Goal: Check status: Check status

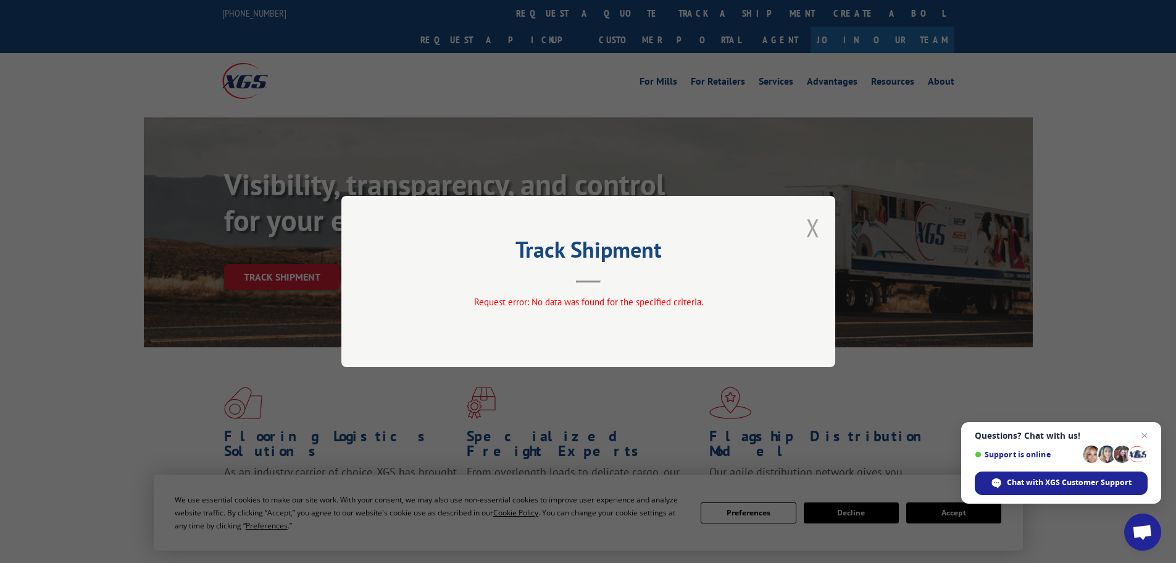
click at [813, 229] on button "Close modal" at bounding box center [813, 227] width 14 height 33
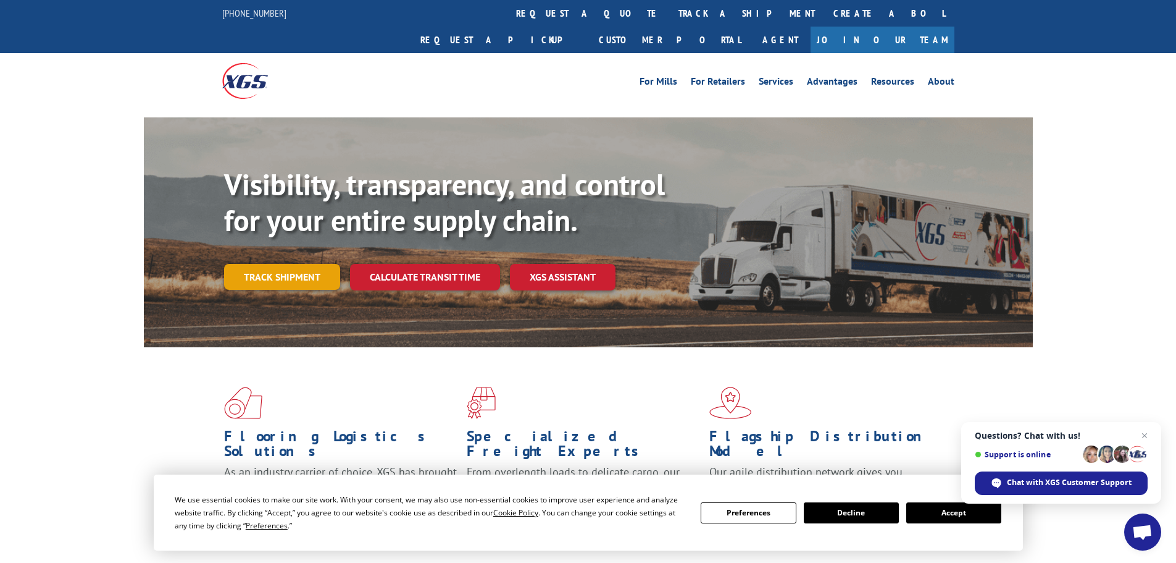
click at [311, 264] on link "Track shipment" at bounding box center [282, 277] width 116 height 26
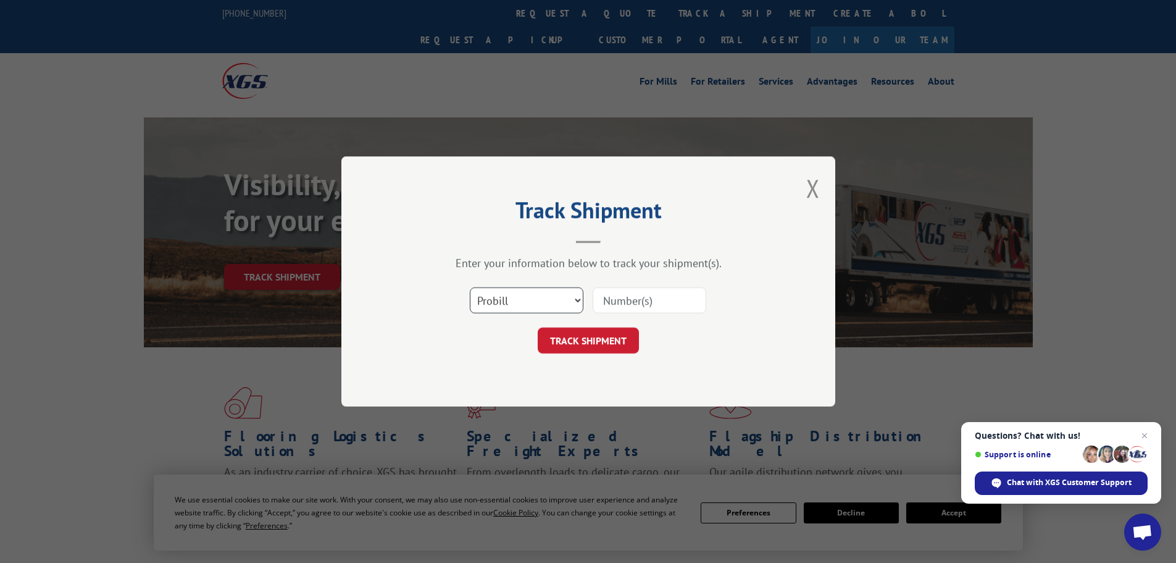
click at [520, 301] on select "Select category... Probill BOL PO" at bounding box center [527, 300] width 114 height 26
select select "bol"
click at [470, 287] on select "Select category... Probill BOL PO" at bounding box center [527, 300] width 114 height 26
click at [639, 304] on input at bounding box center [650, 300] width 114 height 26
paste input "15339880"
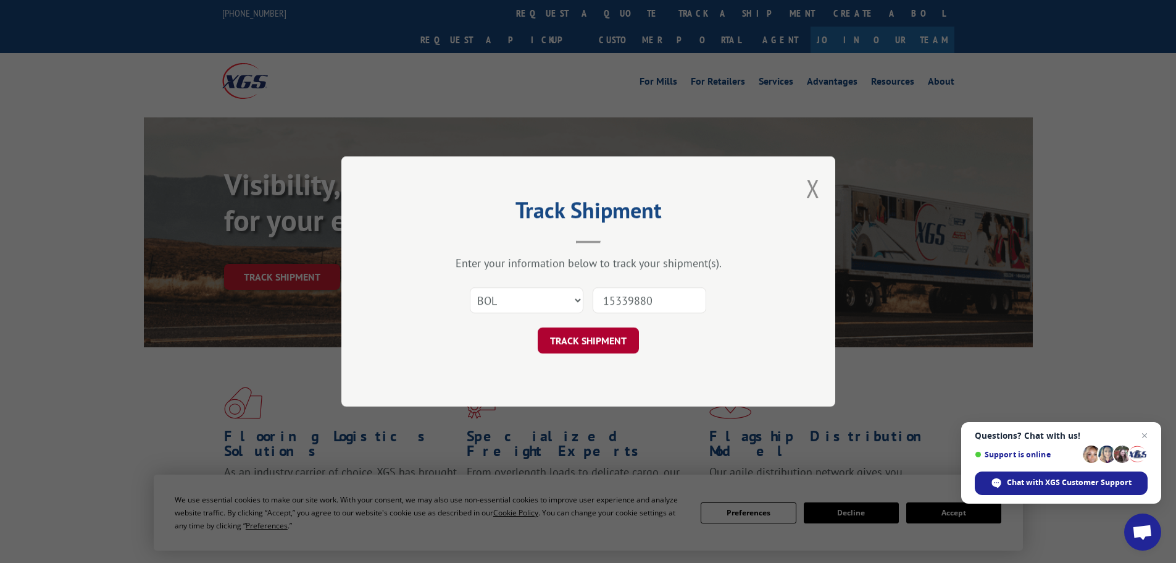
type input "15339880"
click at [600, 347] on button "TRACK SHIPMENT" at bounding box center [588, 340] width 101 height 26
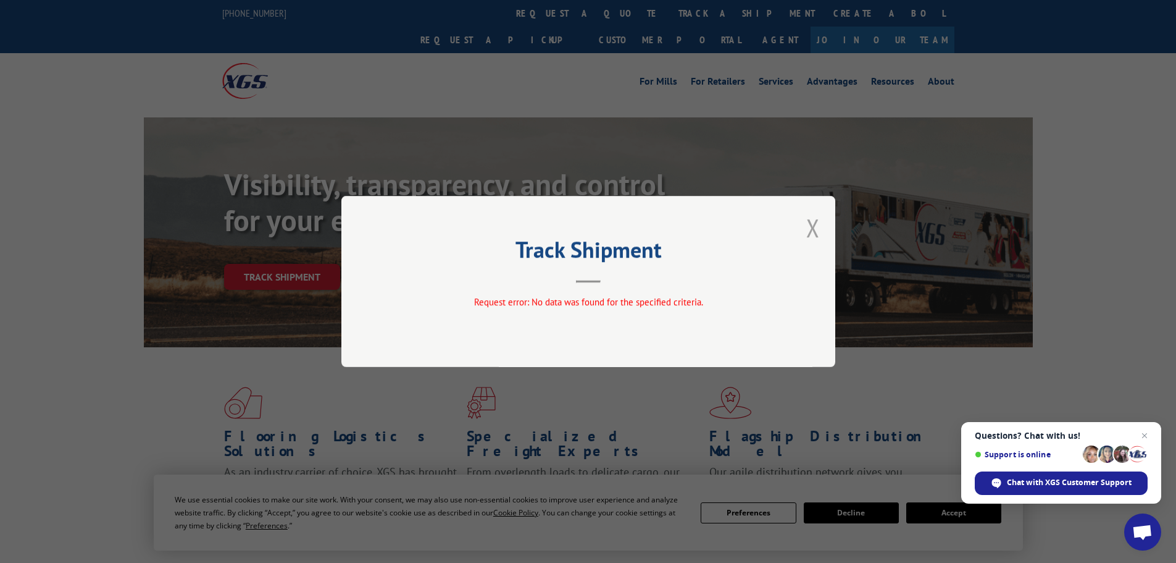
click at [815, 226] on button "Close modal" at bounding box center [813, 227] width 14 height 33
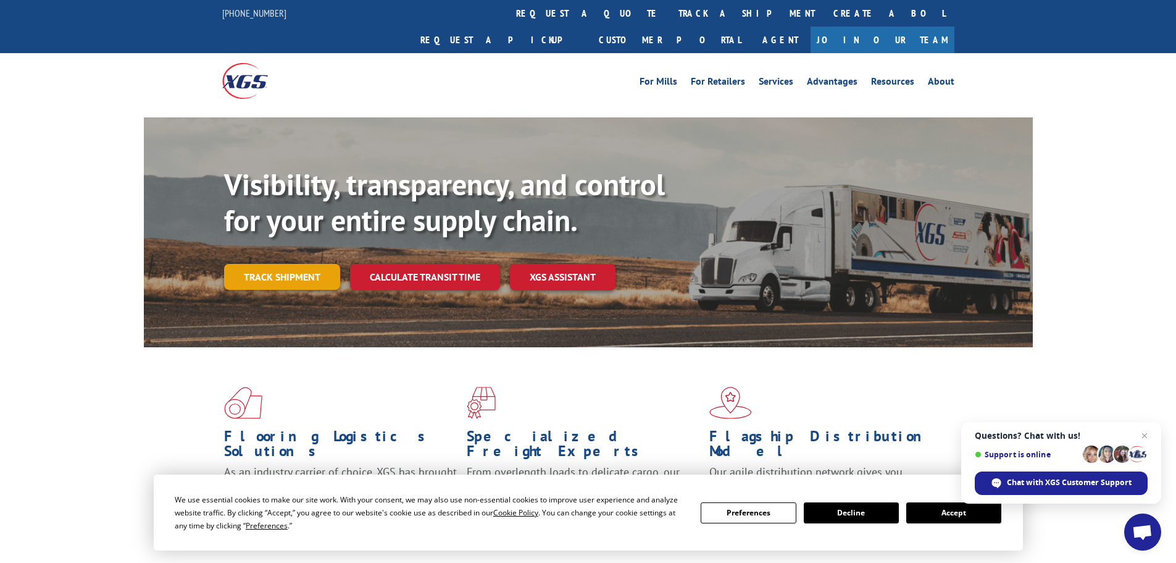
click at [252, 264] on link "Track shipment" at bounding box center [282, 277] width 116 height 26
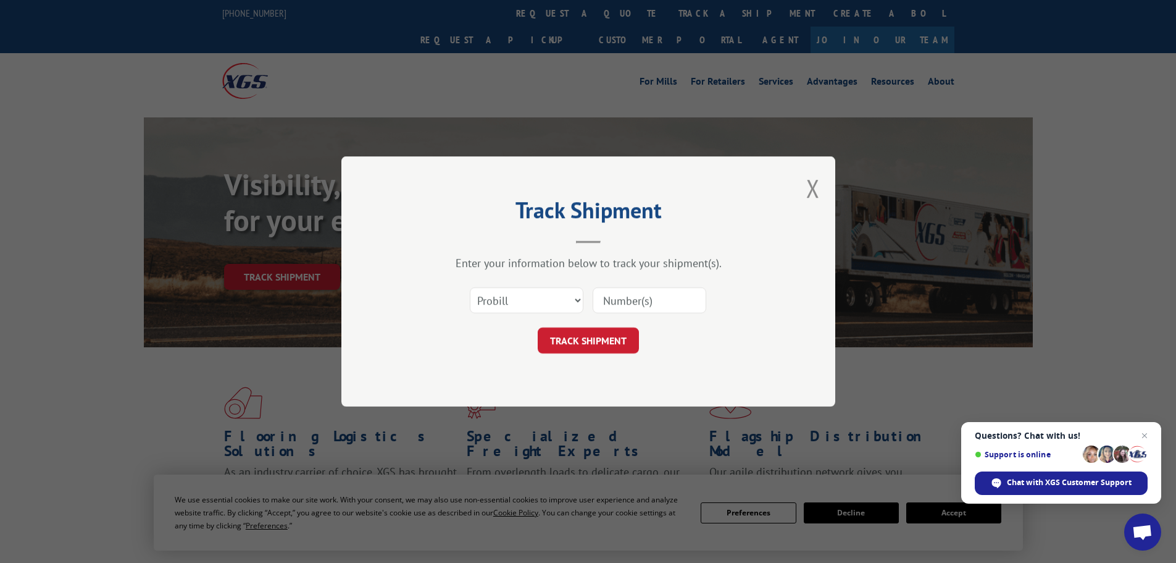
click at [628, 300] on input at bounding box center [650, 300] width 114 height 26
paste input "LTL1011423"
type input "LTL1011423"
click at [595, 341] on button "TRACK SHIPMENT" at bounding box center [588, 340] width 101 height 26
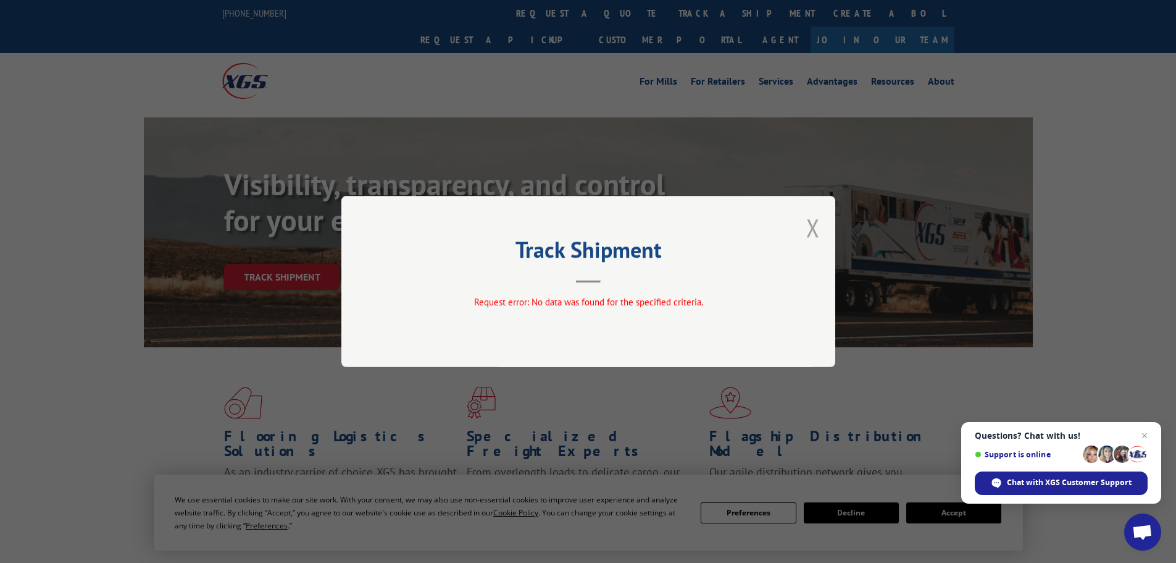
click at [810, 228] on button "Close modal" at bounding box center [813, 227] width 14 height 33
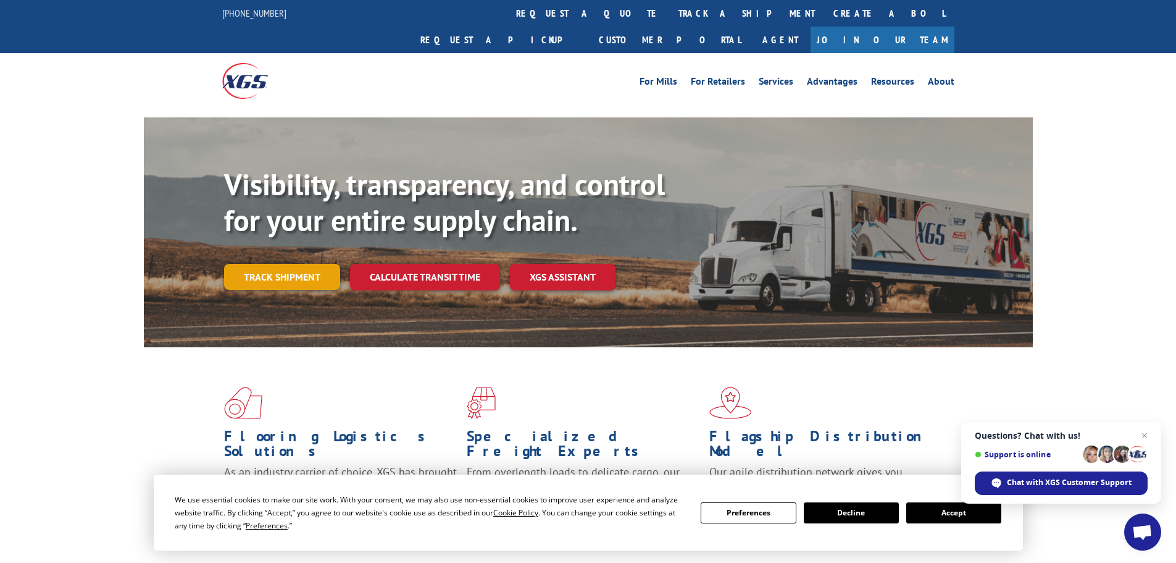
click at [308, 264] on link "Track shipment" at bounding box center [282, 277] width 116 height 26
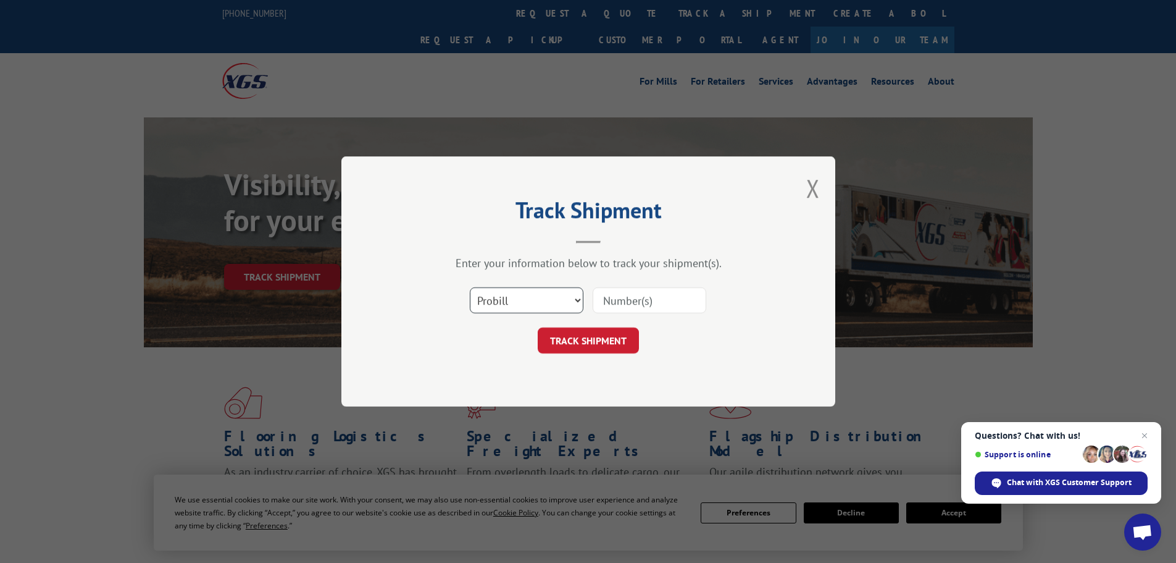
click at [514, 300] on select "Select category... Probill BOL PO" at bounding box center [527, 300] width 114 height 26
select select "po"
click at [470, 287] on select "Select category... Probill BOL PO" at bounding box center [527, 300] width 114 height 26
click at [613, 296] on input at bounding box center [650, 300] width 114 height 26
paste input "18540862"
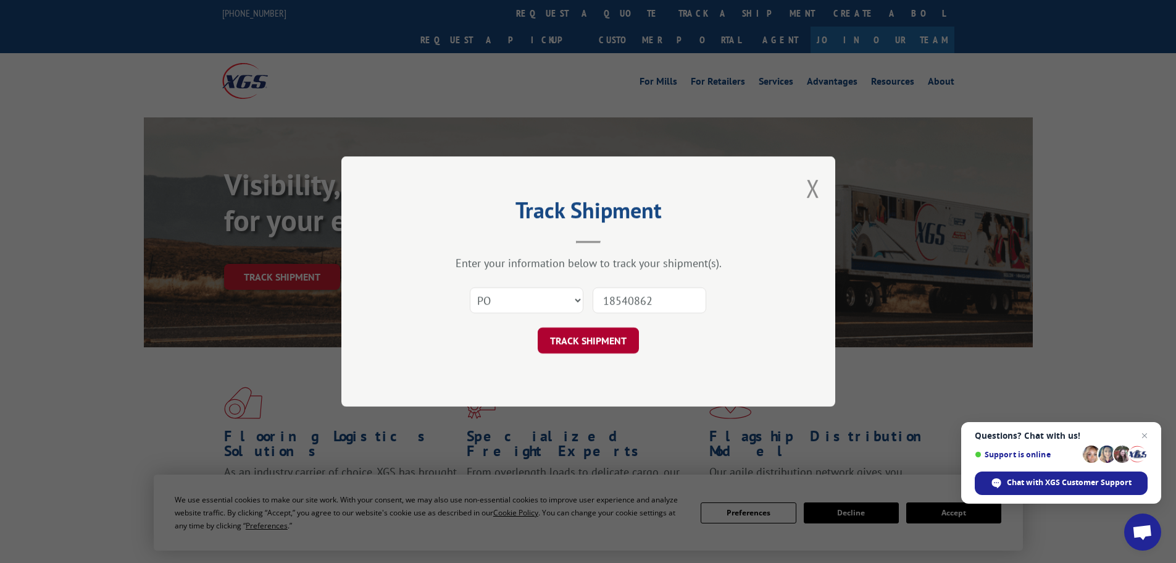
type input "18540862"
click at [596, 333] on button "TRACK SHIPMENT" at bounding box center [588, 340] width 101 height 26
